Goal: Navigation & Orientation: Find specific page/section

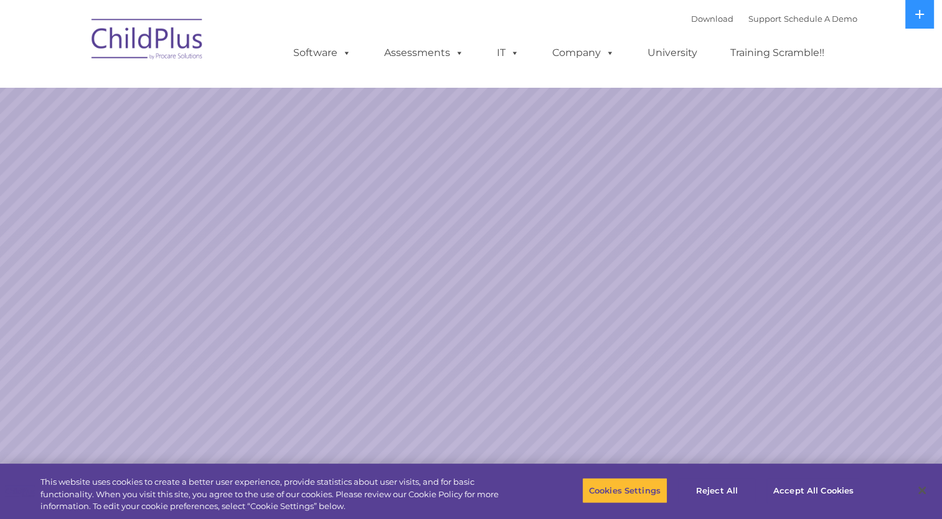
select select "MEDIUM"
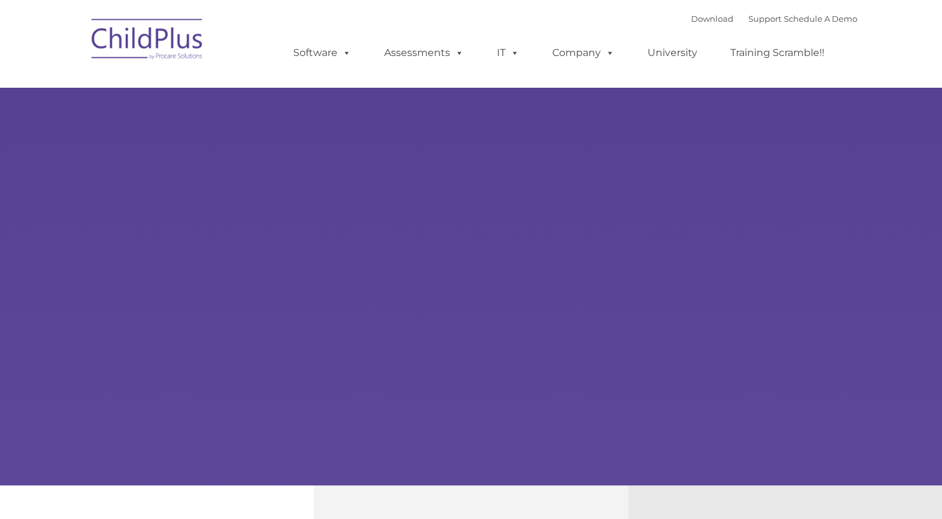
type input ""
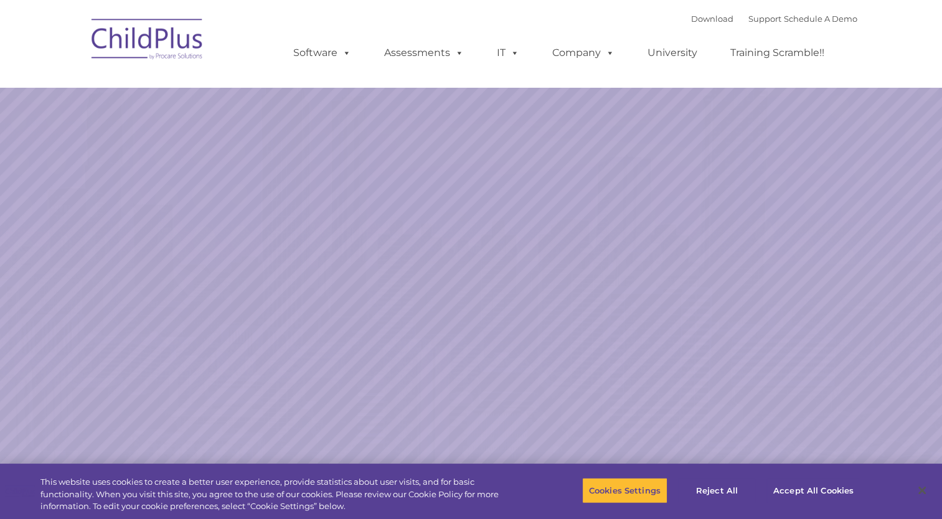
select select "MEDIUM"
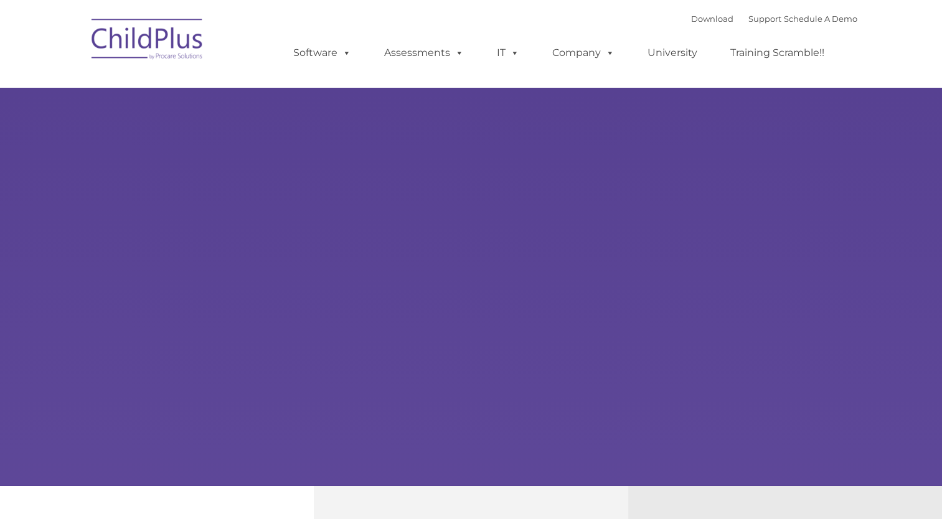
type input ""
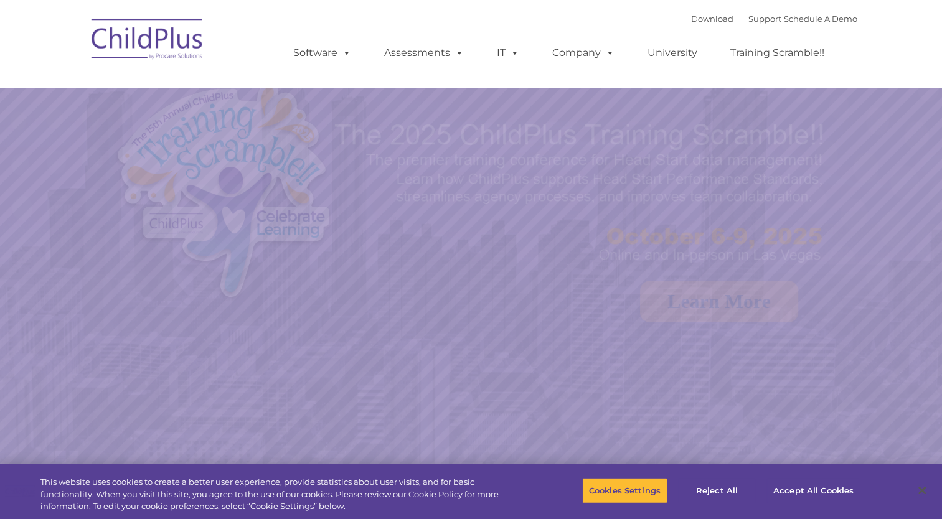
select select "MEDIUM"
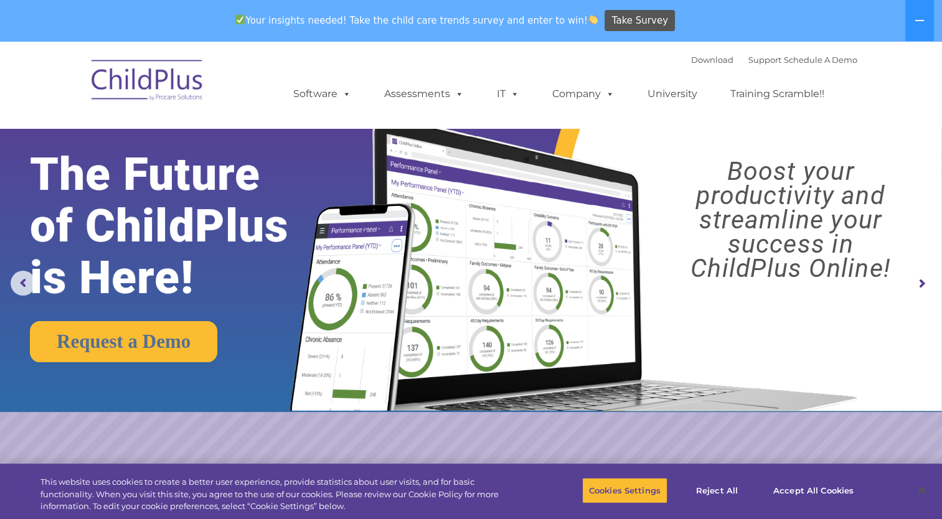
click at [179, 79] on img at bounding box center [147, 82] width 125 height 62
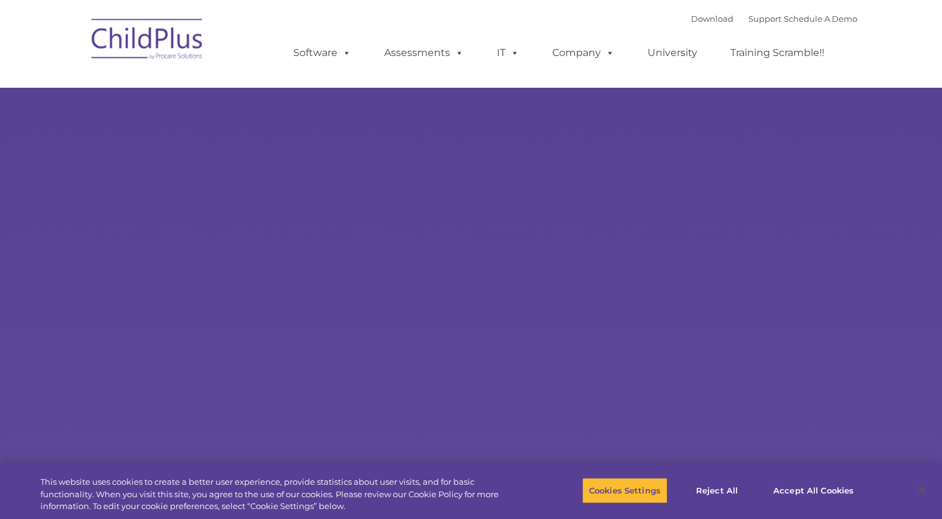
select select "MEDIUM"
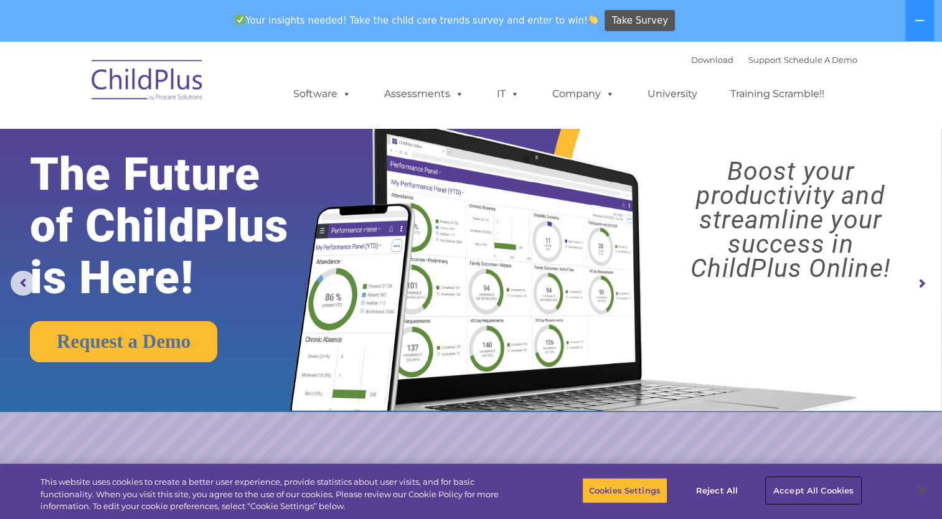
click at [804, 486] on button "Accept All Cookies" at bounding box center [813, 490] width 94 height 26
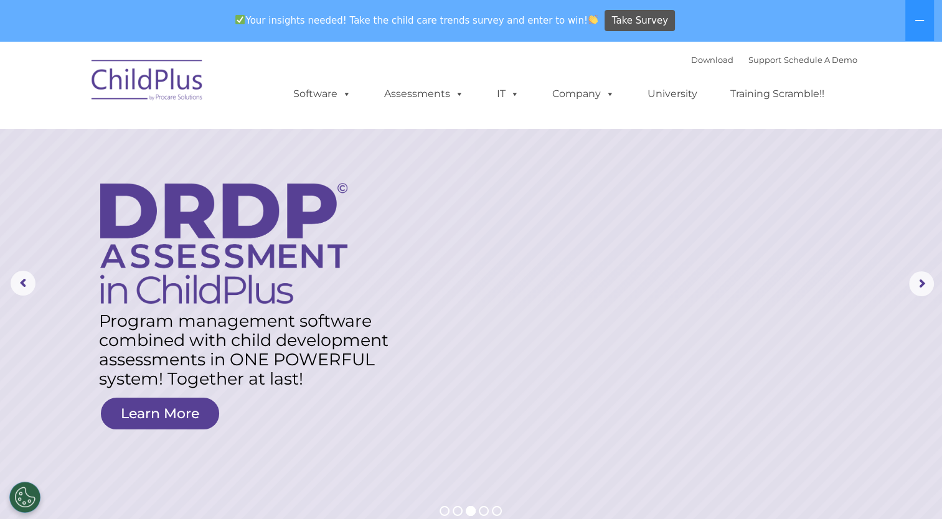
click at [167, 88] on img at bounding box center [147, 82] width 125 height 62
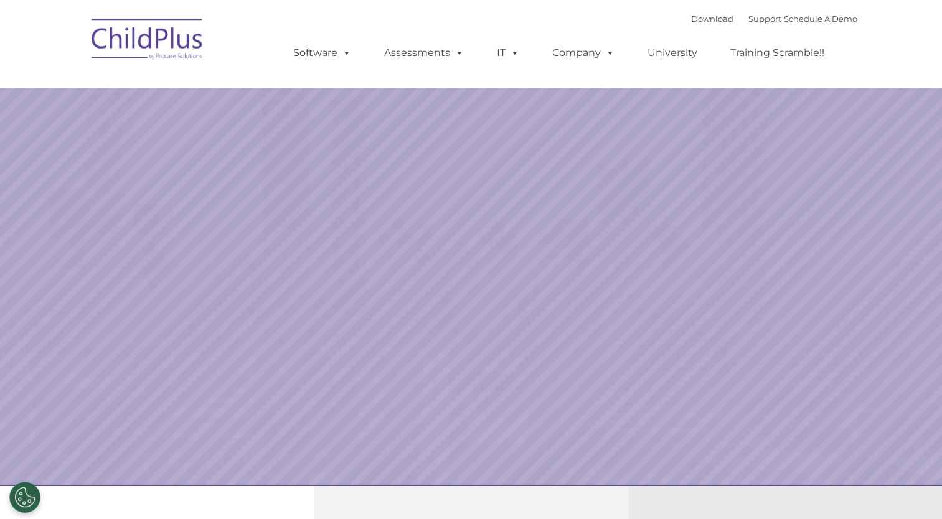
select select "MEDIUM"
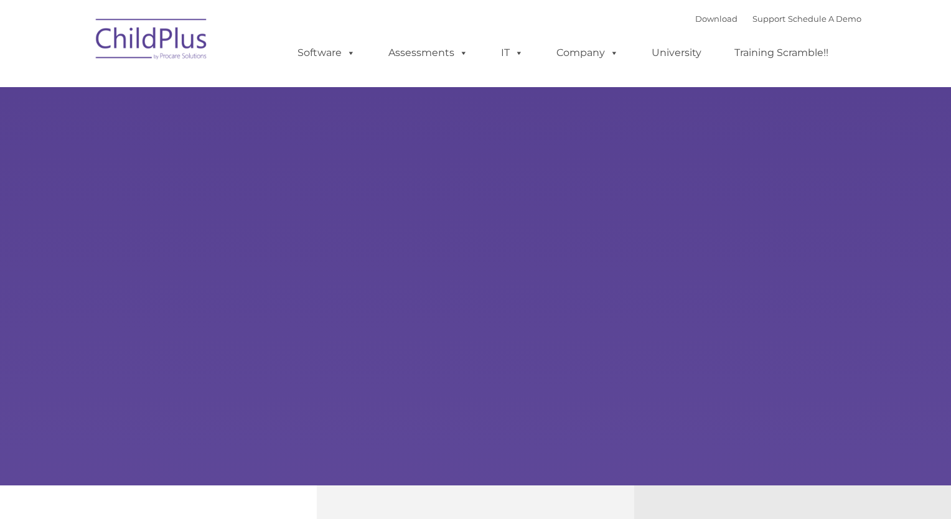
type input ""
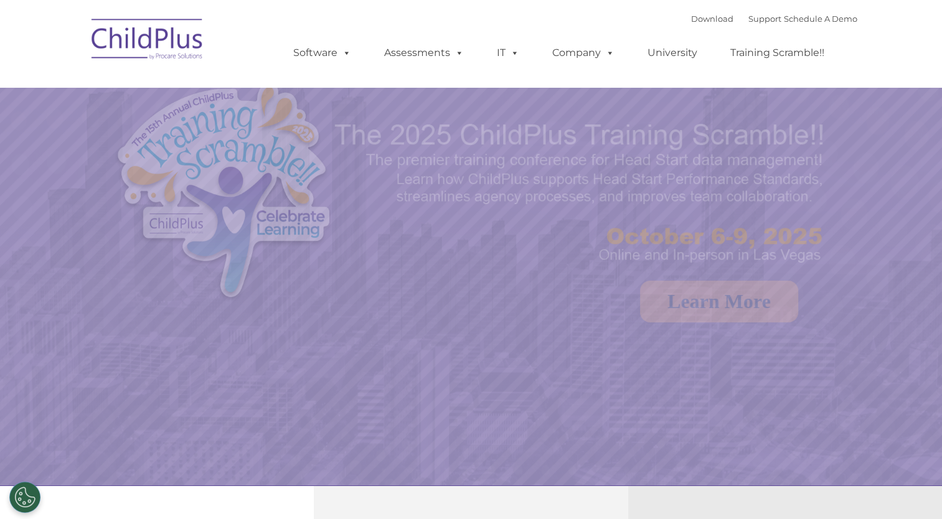
select select "MEDIUM"
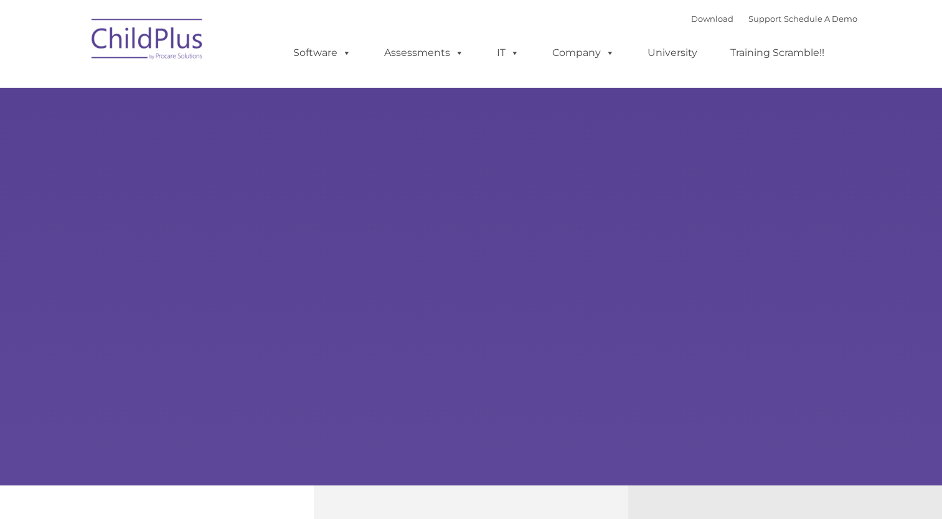
type input ""
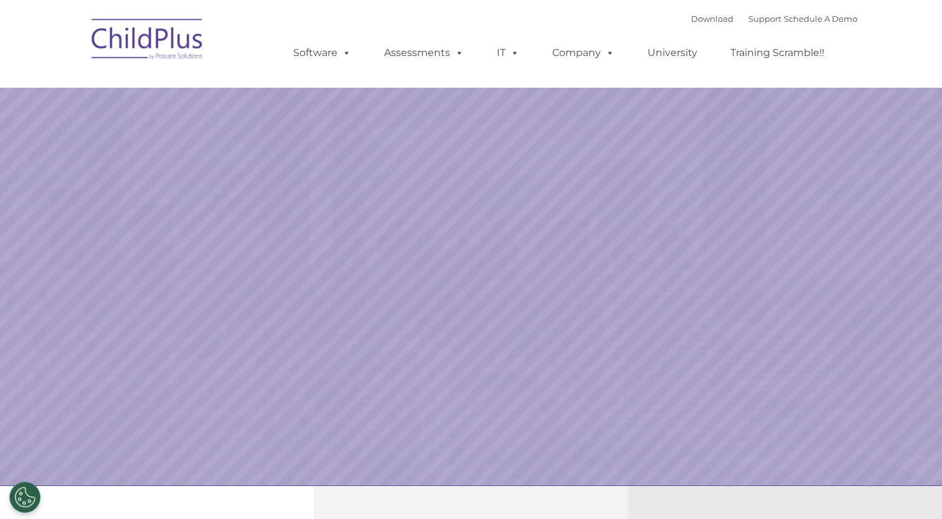
select select "MEDIUM"
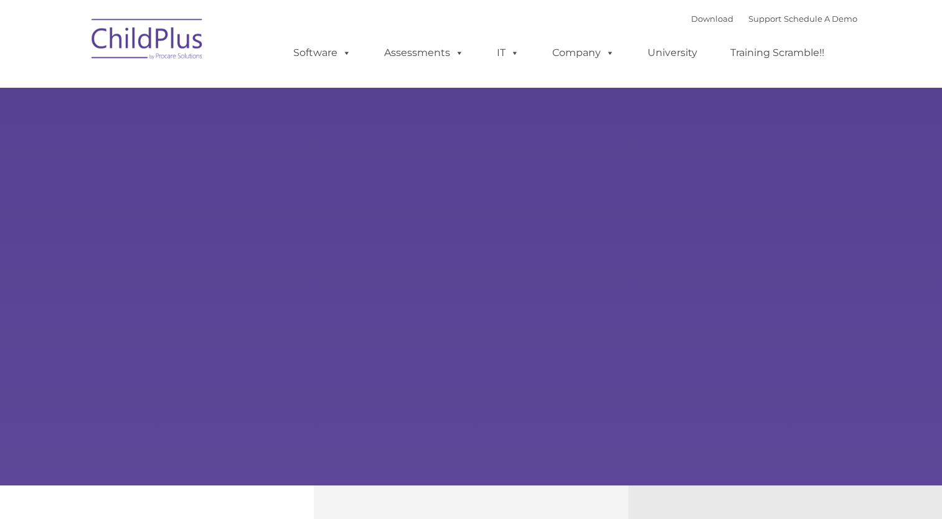
type input ""
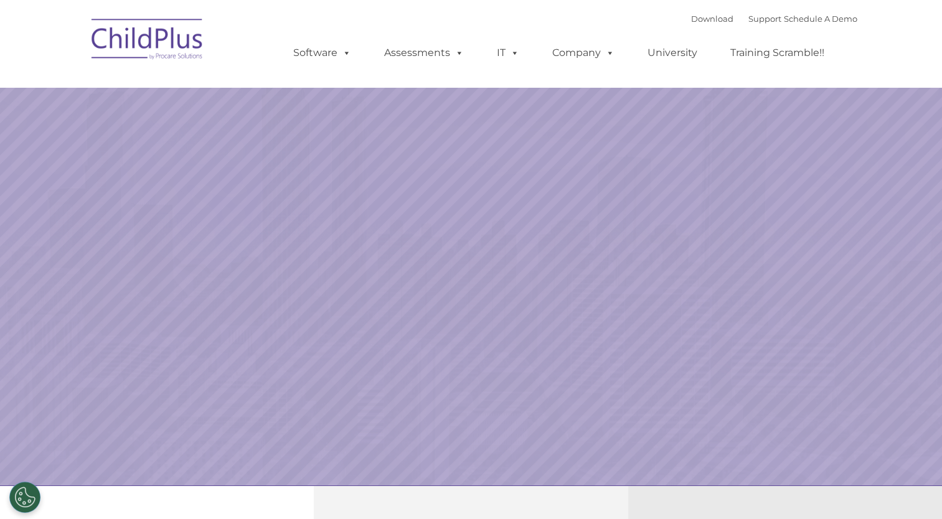
select select "MEDIUM"
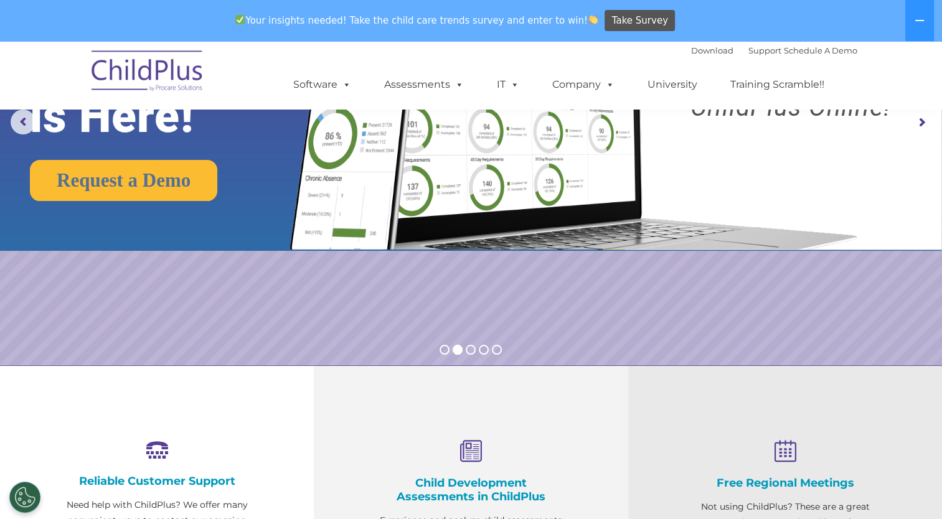
scroll to position [129, 0]
